Goal: Information Seeking & Learning: Learn about a topic

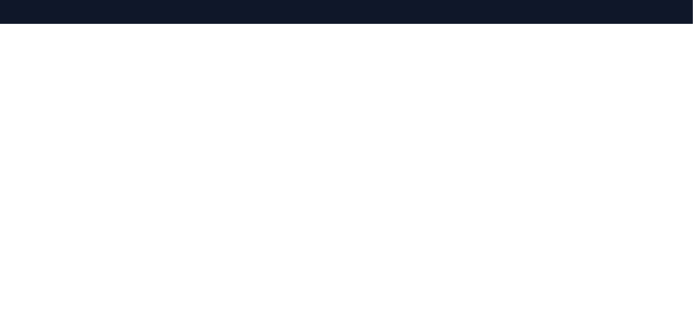
scroll to position [173, 0]
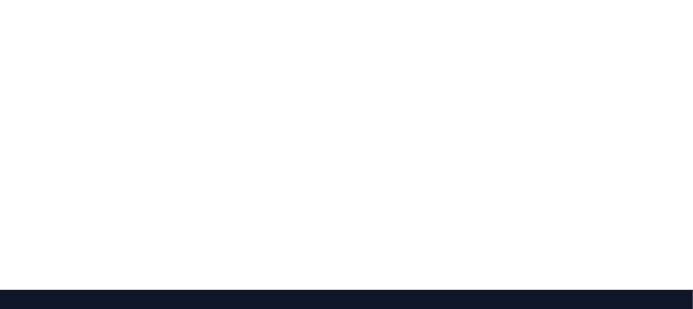
click at [302, 290] on div at bounding box center [346, 135] width 693 height 309
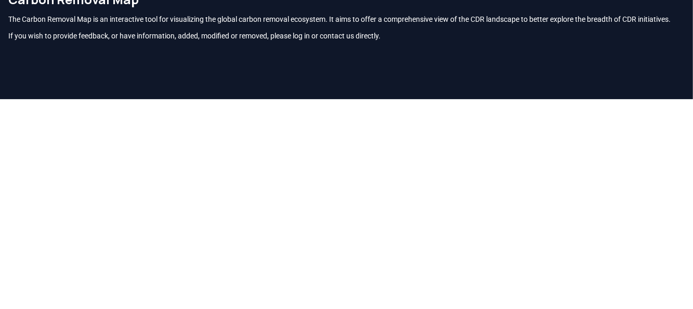
scroll to position [56, 0]
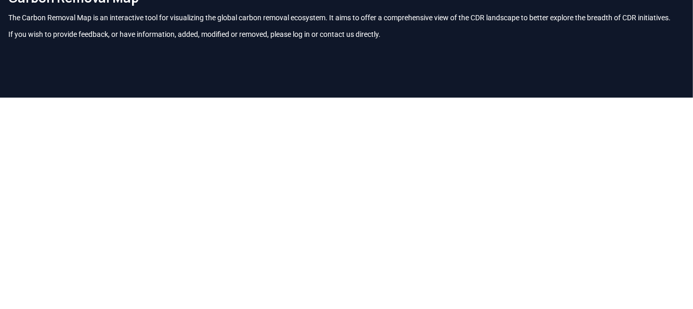
click at [557, 56] on div "Carbon Removal Map The Carbon Removal Map is an interactive tool for visualizin…" at bounding box center [346, 18] width 693 height 75
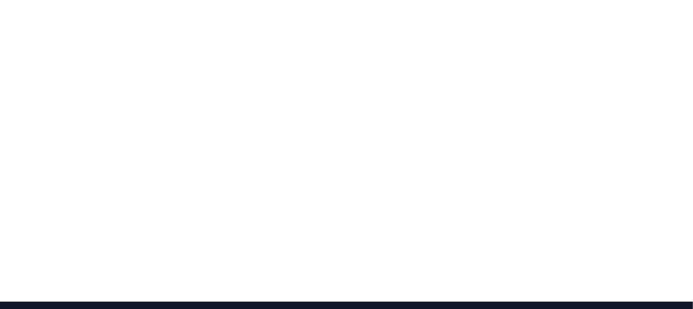
scroll to position [200, 0]
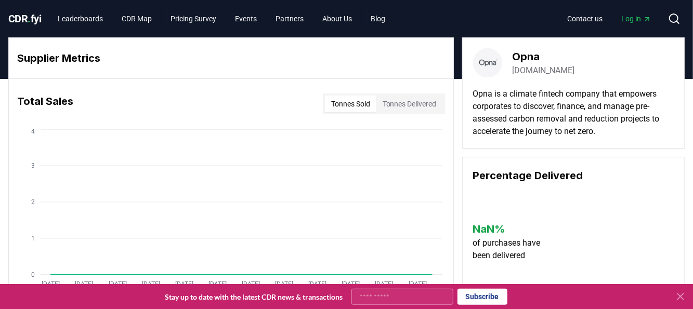
click at [681, 298] on icon at bounding box center [680, 297] width 12 height 12
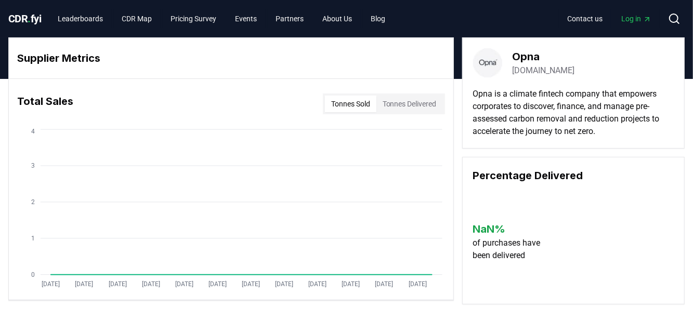
click at [539, 73] on link "[DOMAIN_NAME]" at bounding box center [544, 70] width 62 height 12
